Goal: Obtain resource: Download file/media

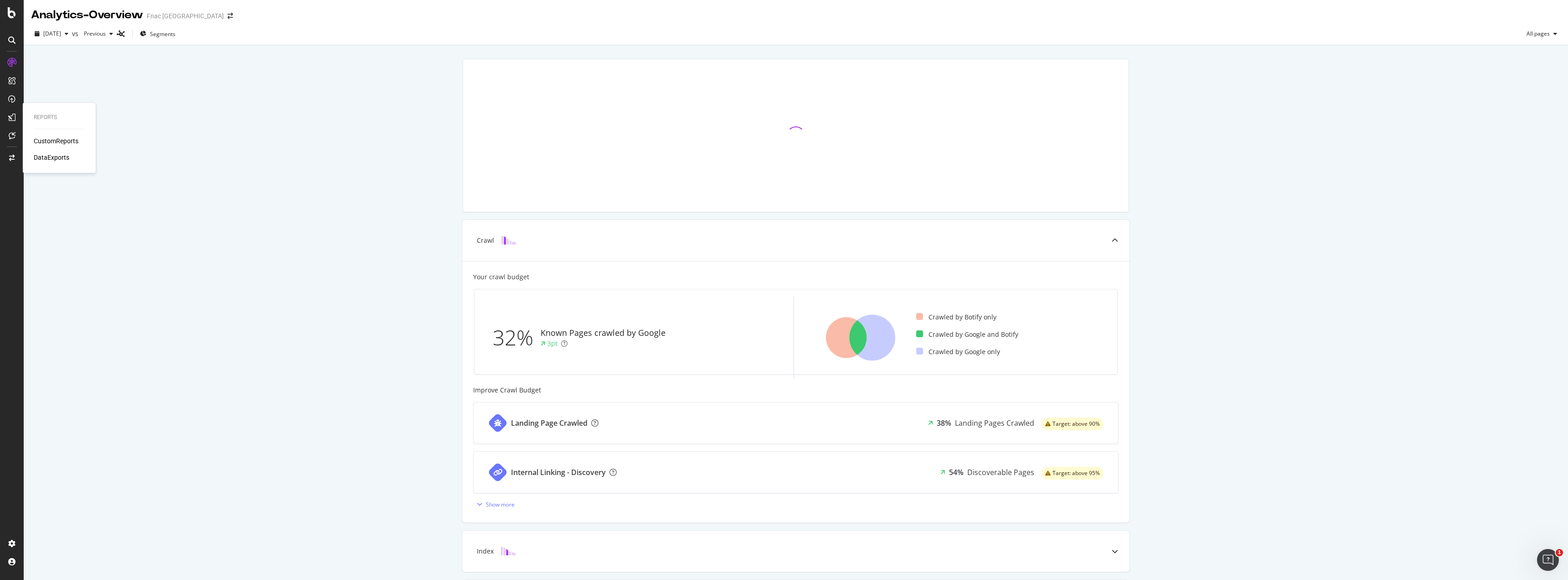
click at [31, 148] on div "Reports CustomReports DataExports" at bounding box center [59, 138] width 66 height 66
click at [40, 143] on div "CustomReports" at bounding box center [56, 140] width 45 height 9
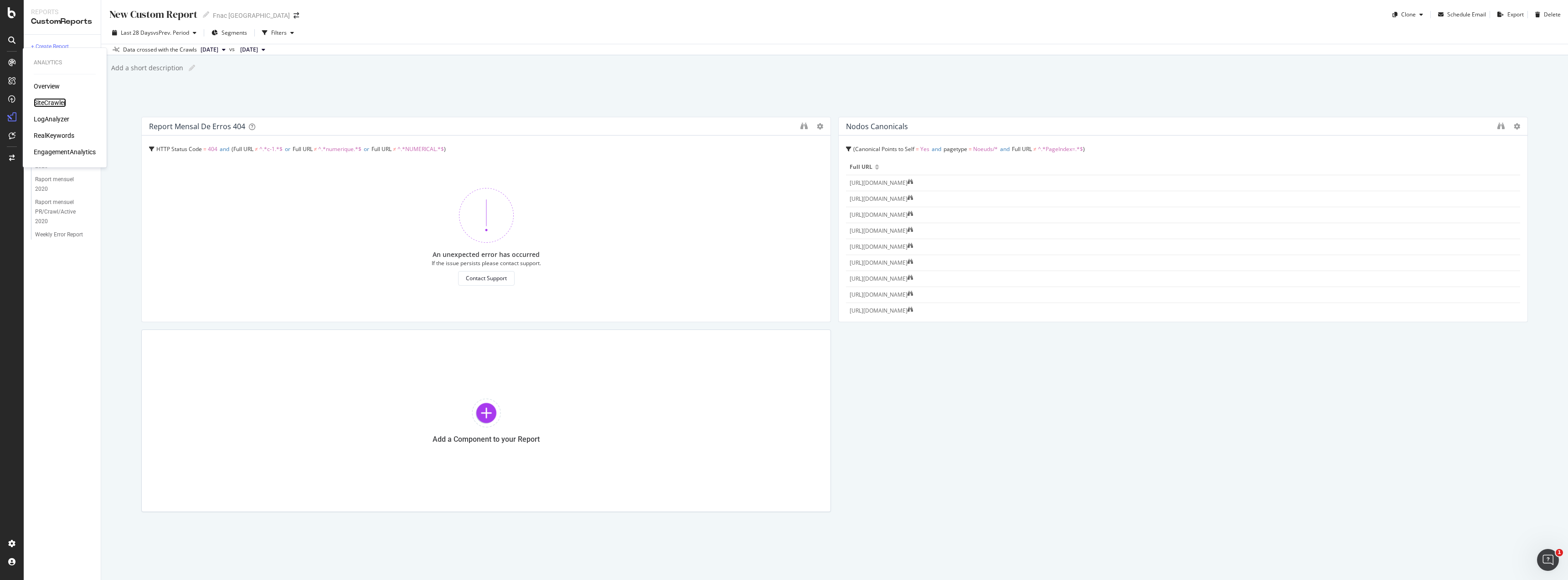
click at [58, 100] on div "SiteCrawler" at bounding box center [50, 102] width 32 height 9
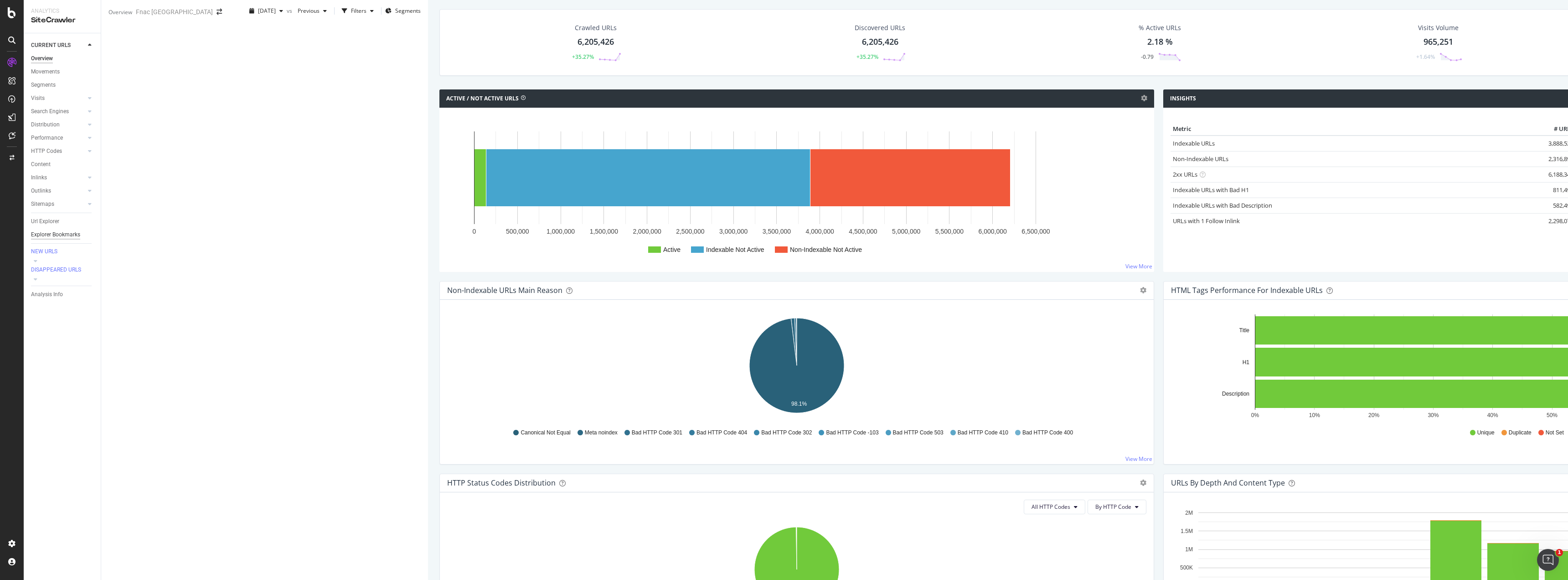
click at [58, 232] on div "Explorer Bookmarks" at bounding box center [55, 234] width 49 height 9
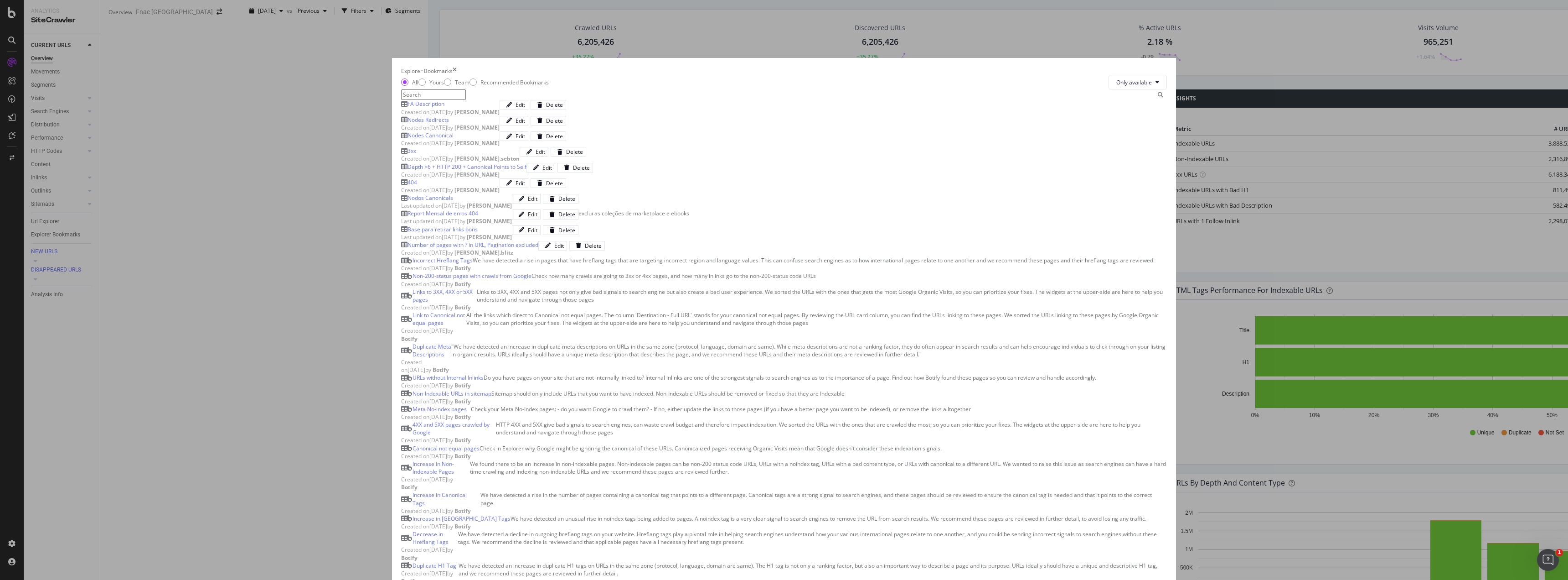
click at [500, 139] on div "Nodes Cannonical" at bounding box center [450, 135] width 99 height 8
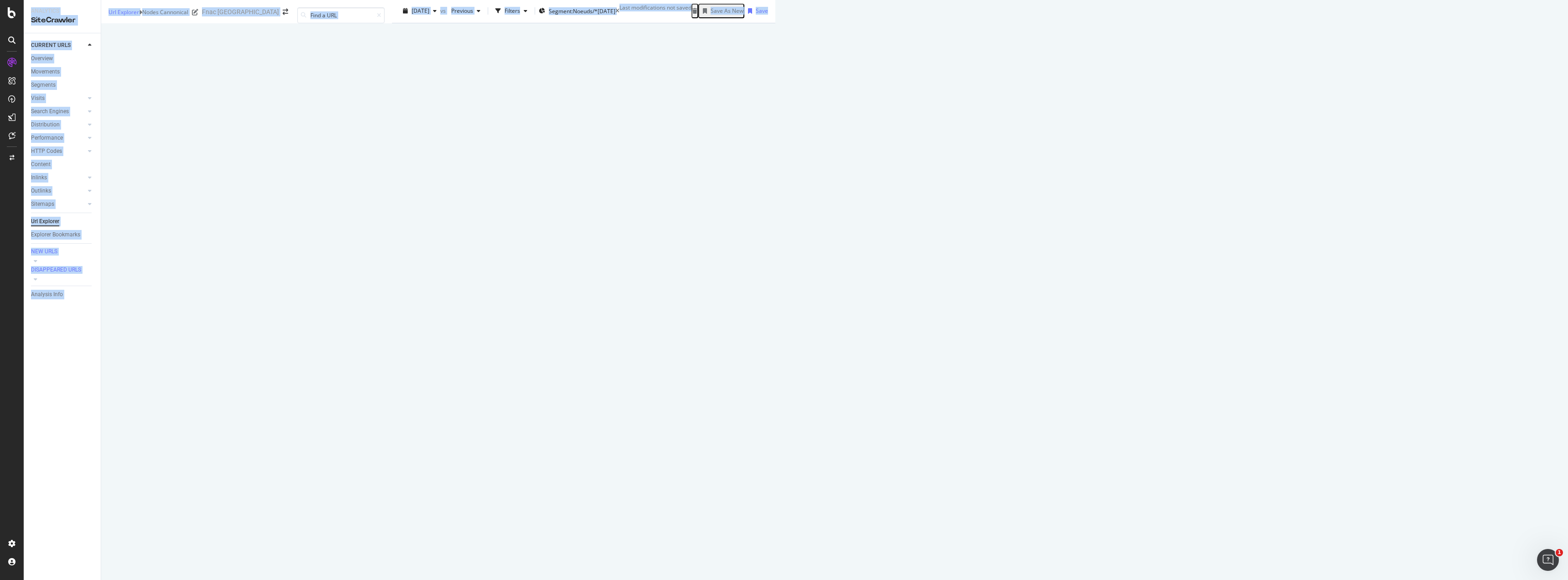
click at [787, 270] on th "URL Card" at bounding box center [901, 271] width 228 height 24
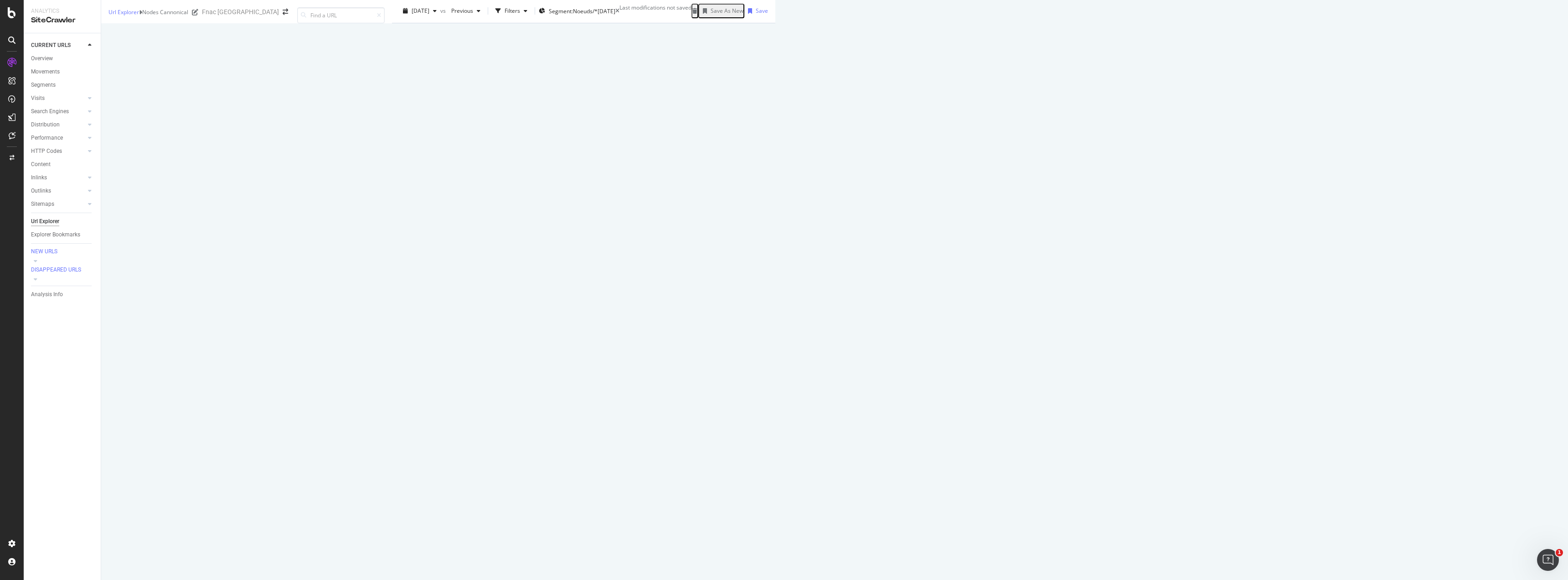
click at [996, 177] on div "Export as CSV" at bounding box center [978, 173] width 35 height 8
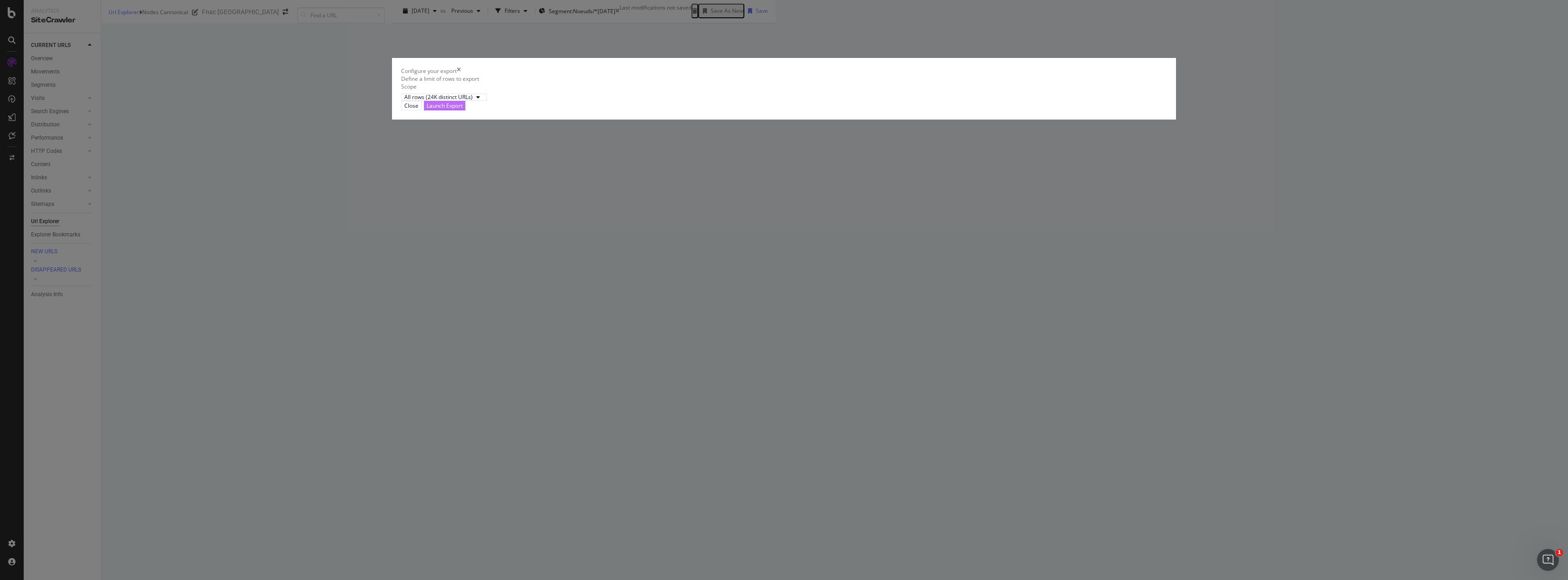
click at [463, 110] on div "Launch Export" at bounding box center [445, 105] width 36 height 8
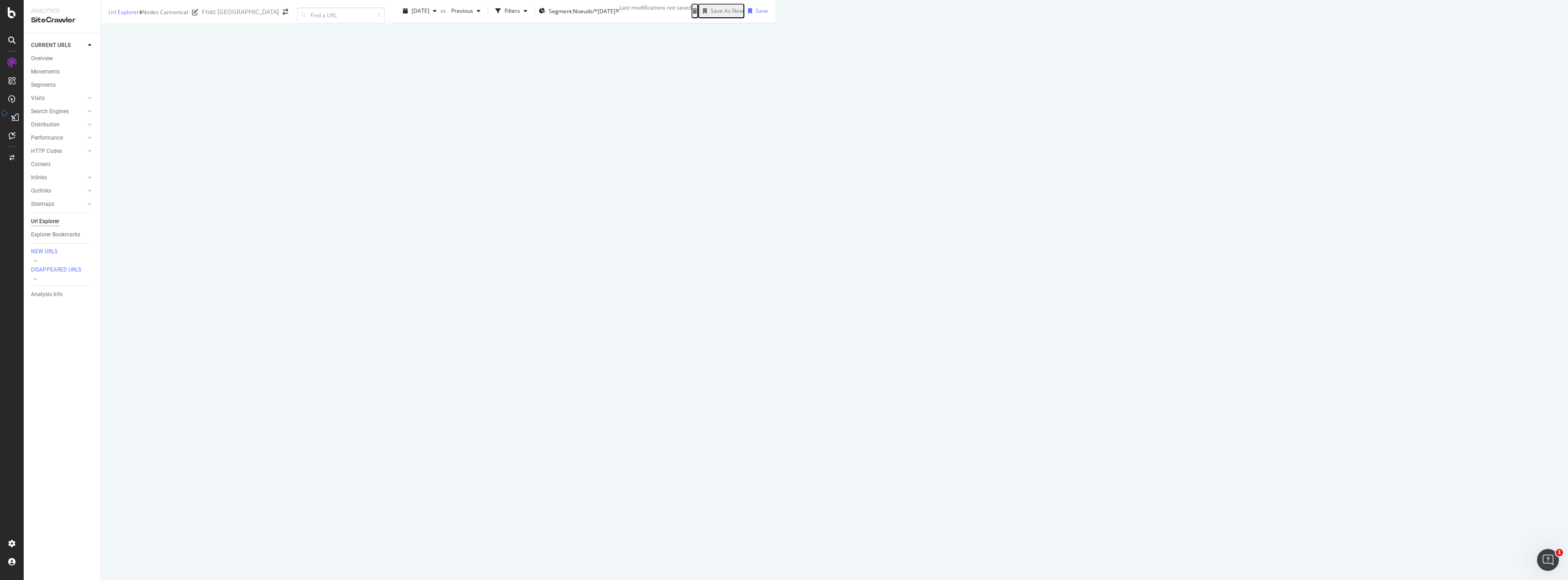
click at [1006, 181] on button at bounding box center [1001, 173] width 11 height 14
click at [58, 159] on div "DataExports" at bounding box center [51, 164] width 35 height 9
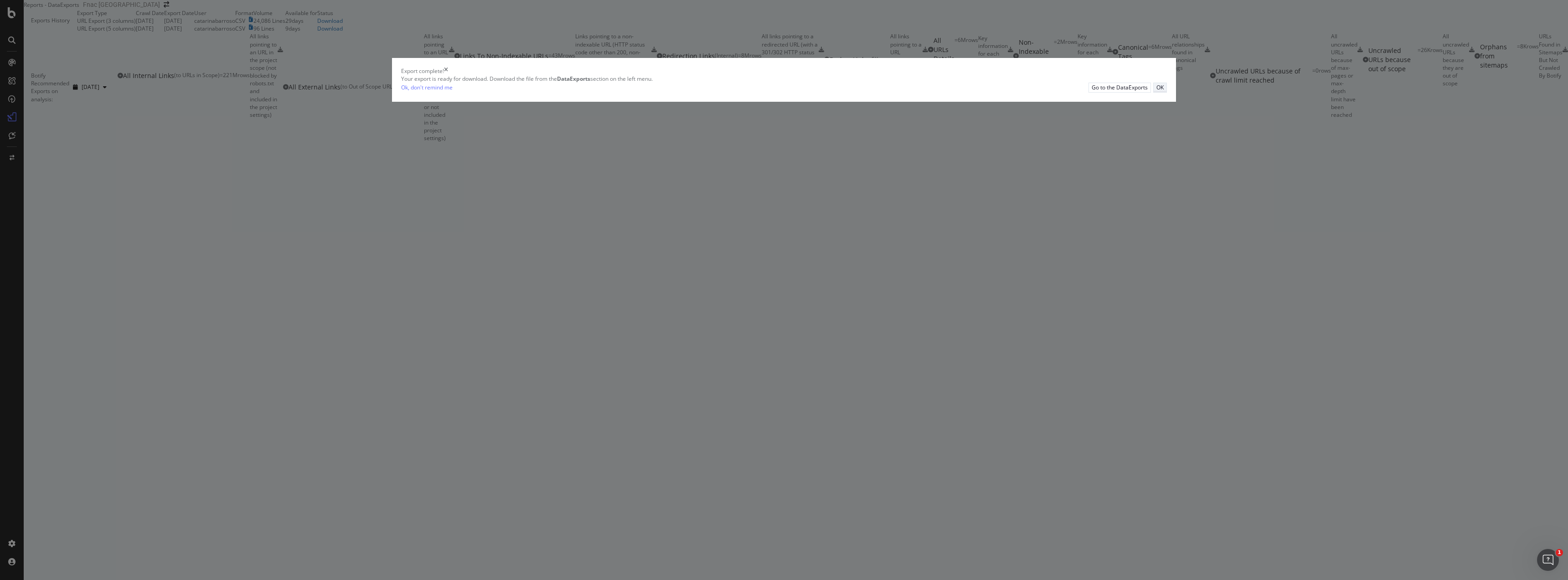
drag, startPoint x: 947, startPoint y: 323, endPoint x: 946, endPoint y: 294, distance: 29.0
click at [1157, 92] on div "OK" at bounding box center [1161, 87] width 7 height 8
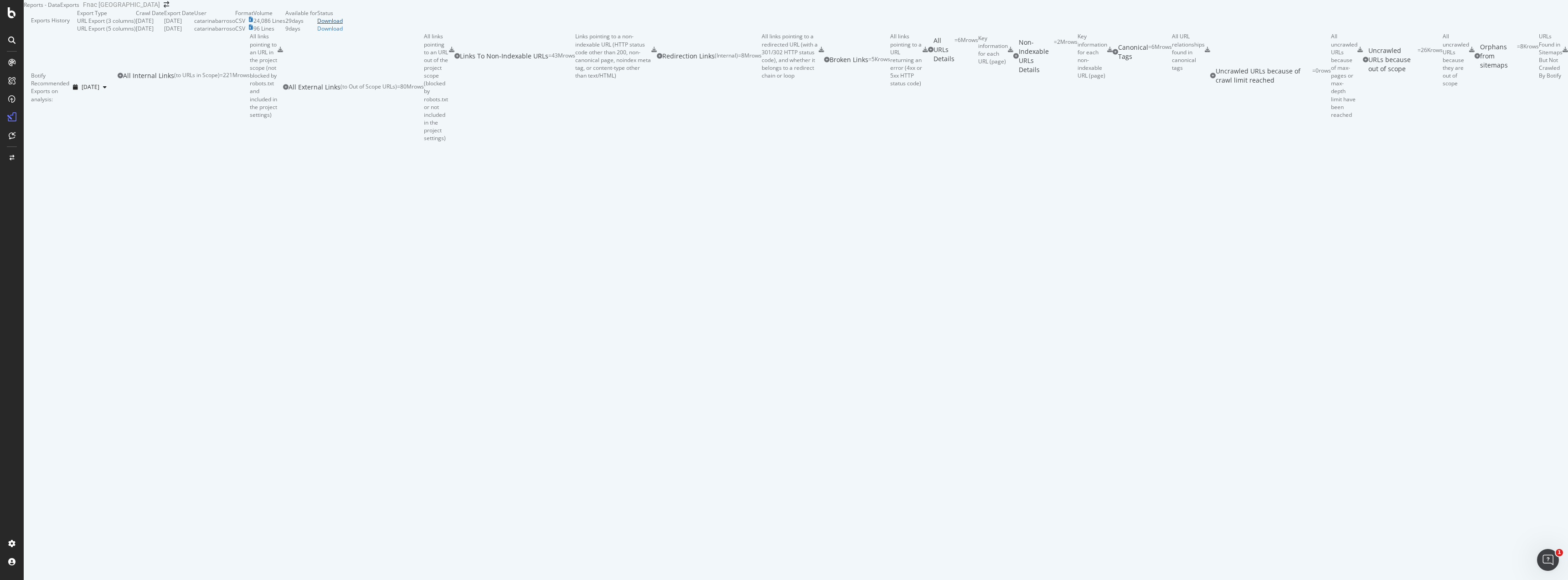
click at [343, 24] on div "Download" at bounding box center [330, 20] width 25 height 8
click at [77, 32] on div "Exports History" at bounding box center [50, 21] width 53 height 23
click at [60, 104] on div "SiteCrawler" at bounding box center [50, 102] width 32 height 9
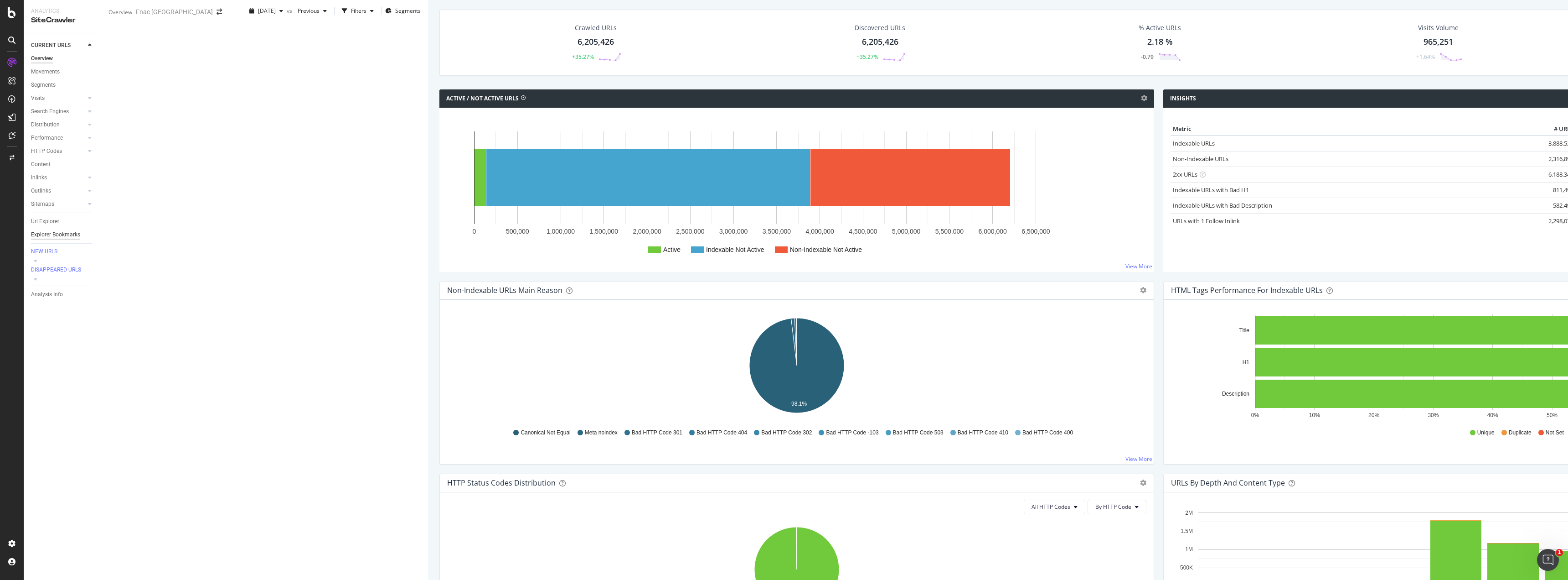
click at [64, 232] on div "Explorer Bookmarks" at bounding box center [55, 234] width 49 height 9
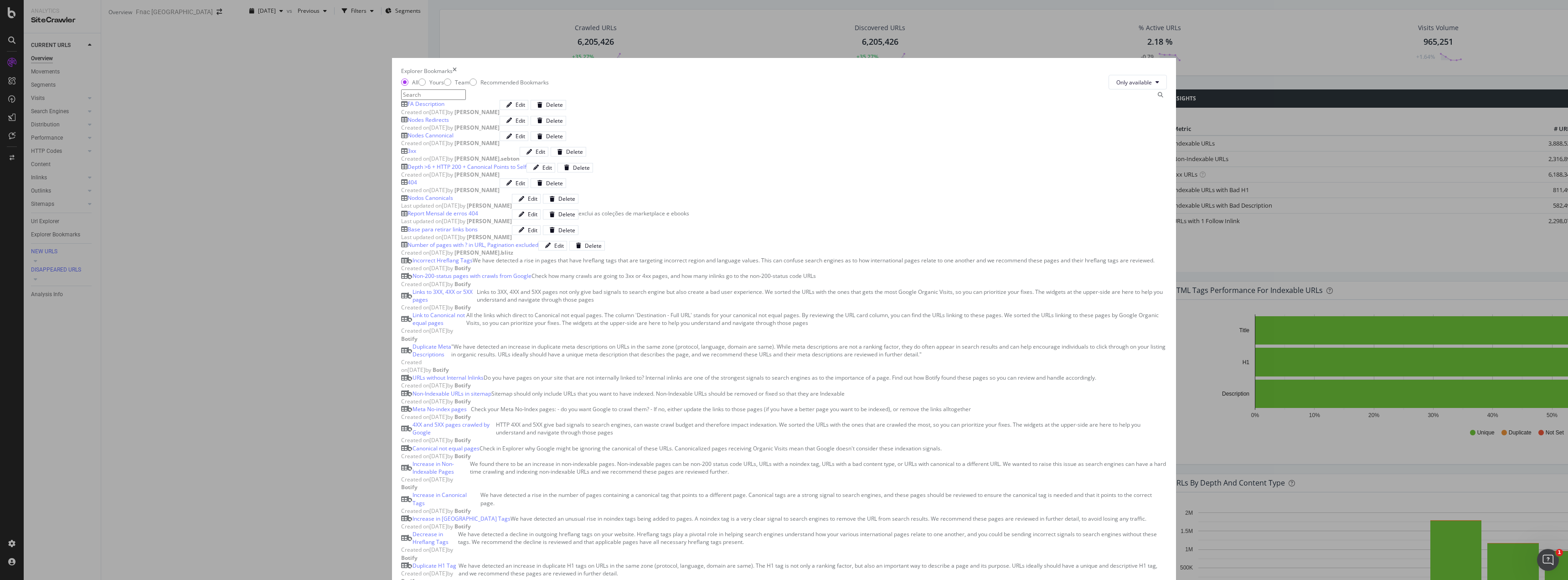
click at [582, 147] on div "Nodes Cannonical Created on 2025 Jun 3rd by Jonas Correia Edit Delete" at bounding box center [784, 139] width 766 height 16
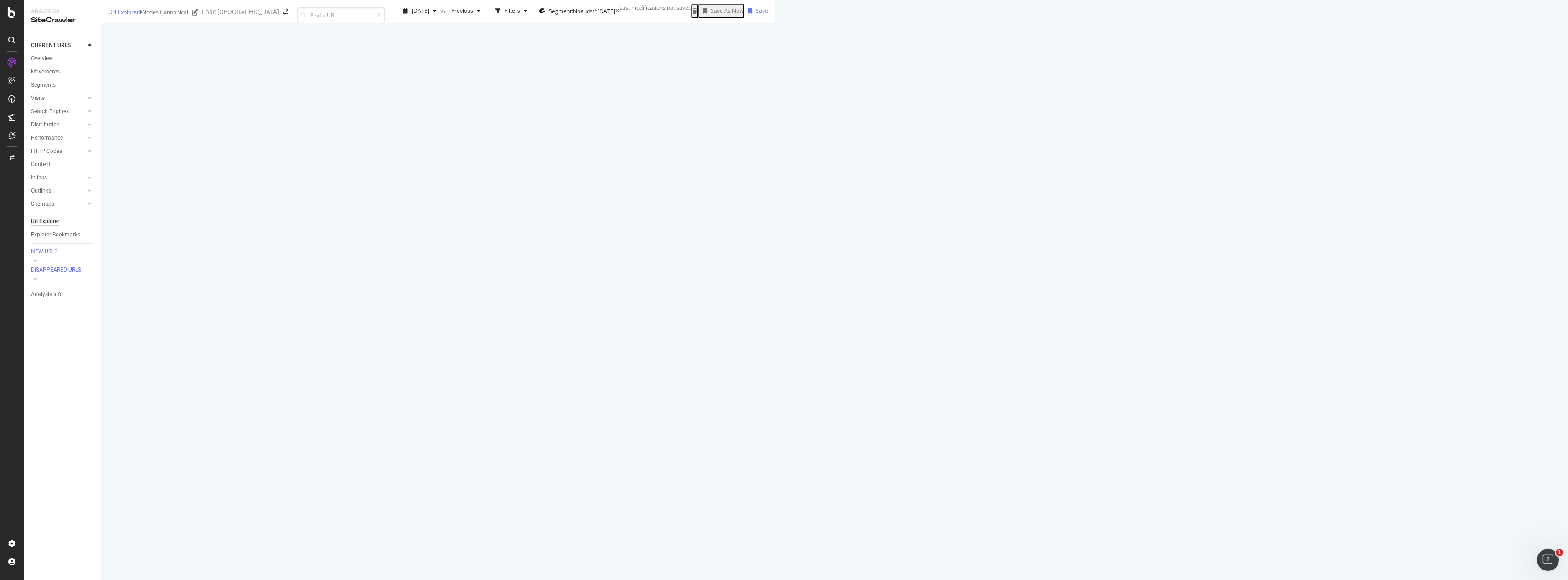
click at [1006, 181] on button at bounding box center [1001, 173] width 11 height 14
click at [801, 206] on div "24,086 URLs found +0.43% Create alert Manage Columns Export as CSV" at bounding box center [793, 170] width 14 height 72
click at [48, 153] on div "DataExports" at bounding box center [51, 157] width 35 height 9
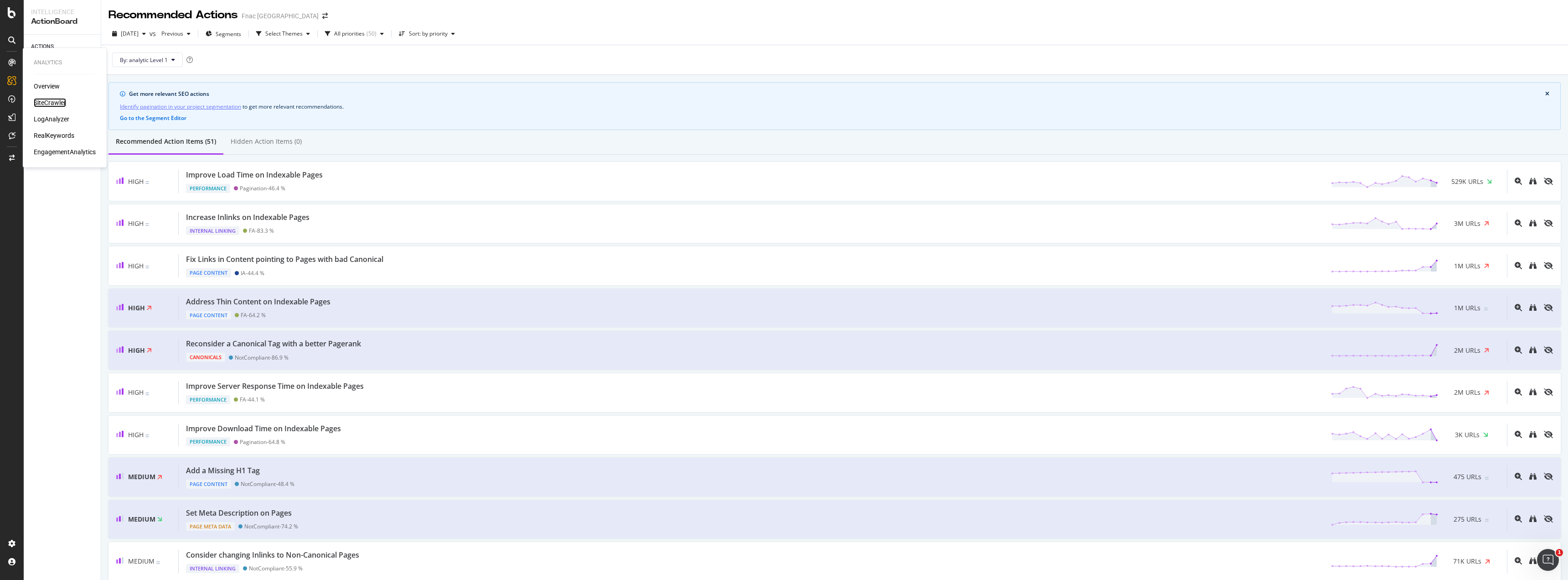
click at [50, 99] on div "SiteCrawler" at bounding box center [50, 102] width 32 height 9
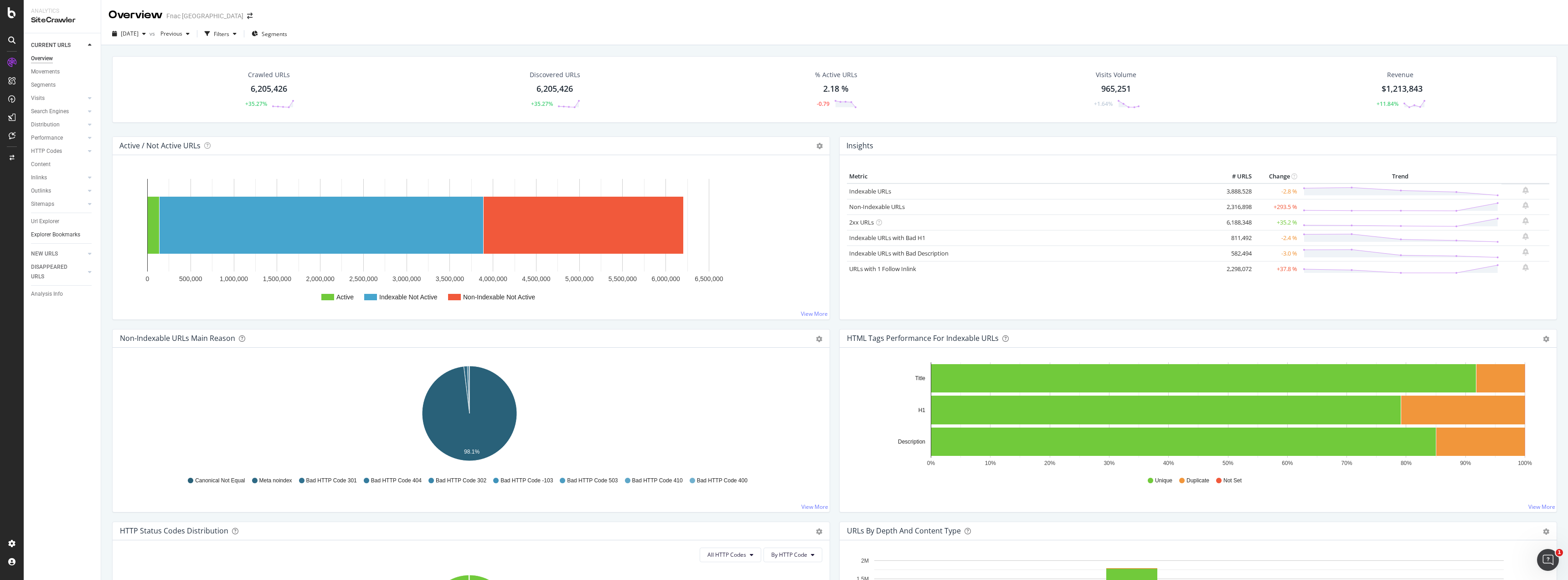
click at [82, 234] on link "Explorer Bookmarks" at bounding box center [63, 234] width 63 height 9
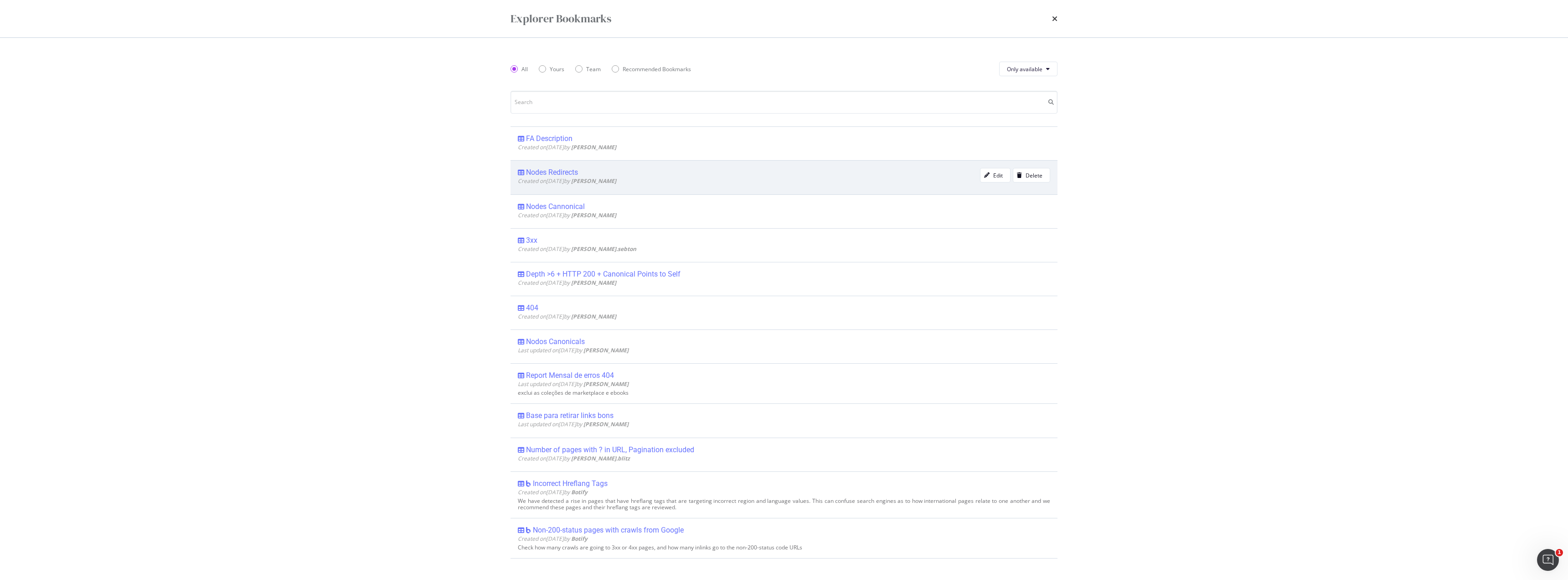
click at [562, 174] on div "Nodes Redirects" at bounding box center [552, 172] width 52 height 9
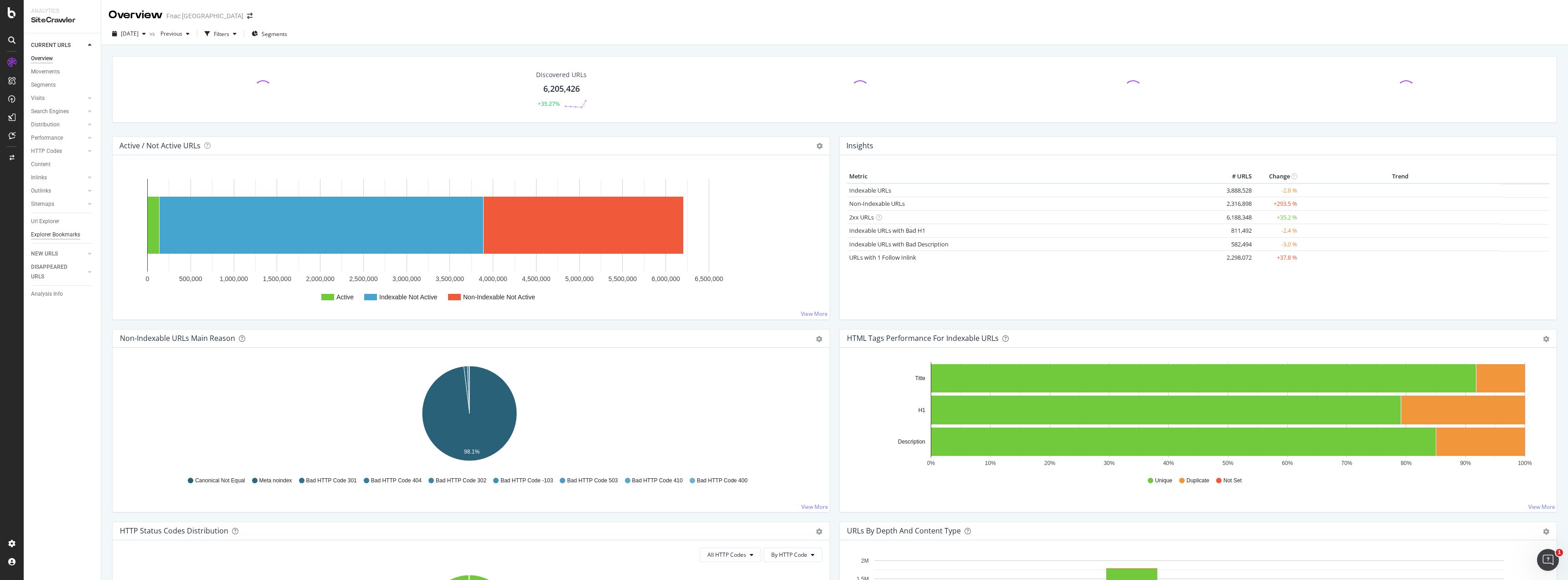
click at [55, 235] on div "Explorer Bookmarks" at bounding box center [55, 234] width 49 height 9
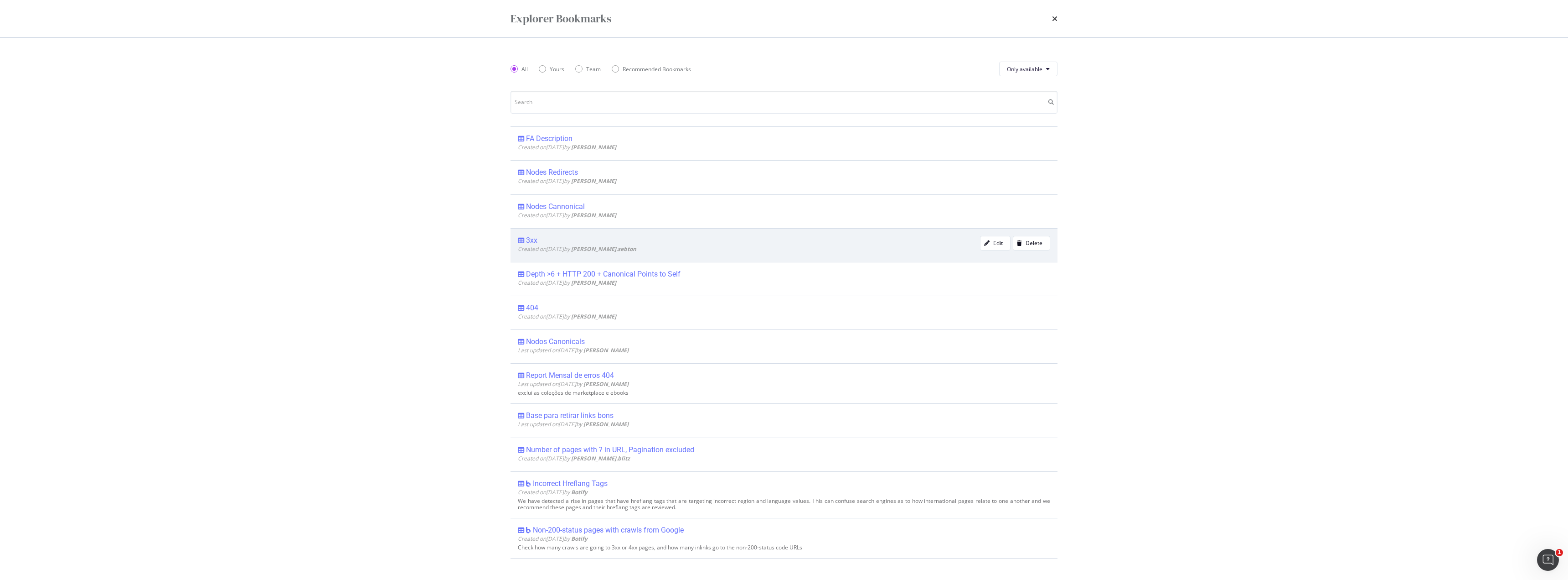
click at [533, 236] on div "3xx" at bounding box center [532, 240] width 12 height 9
